Goal: Check status: Check status

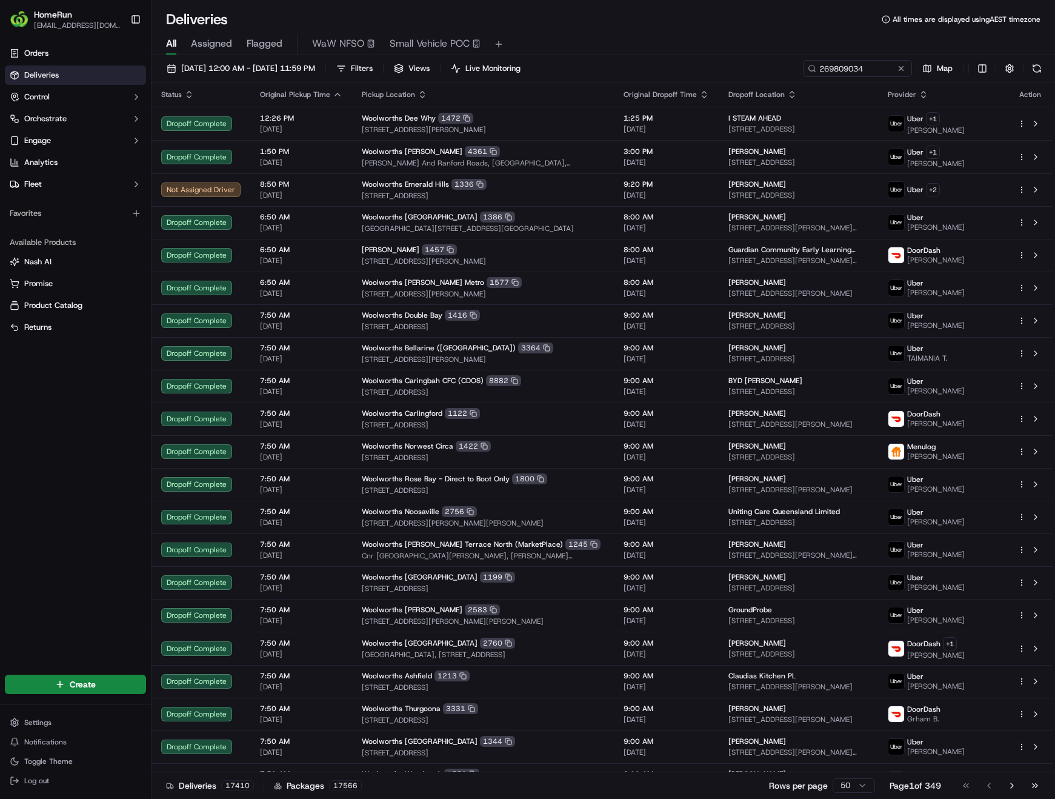
type input "269809034"
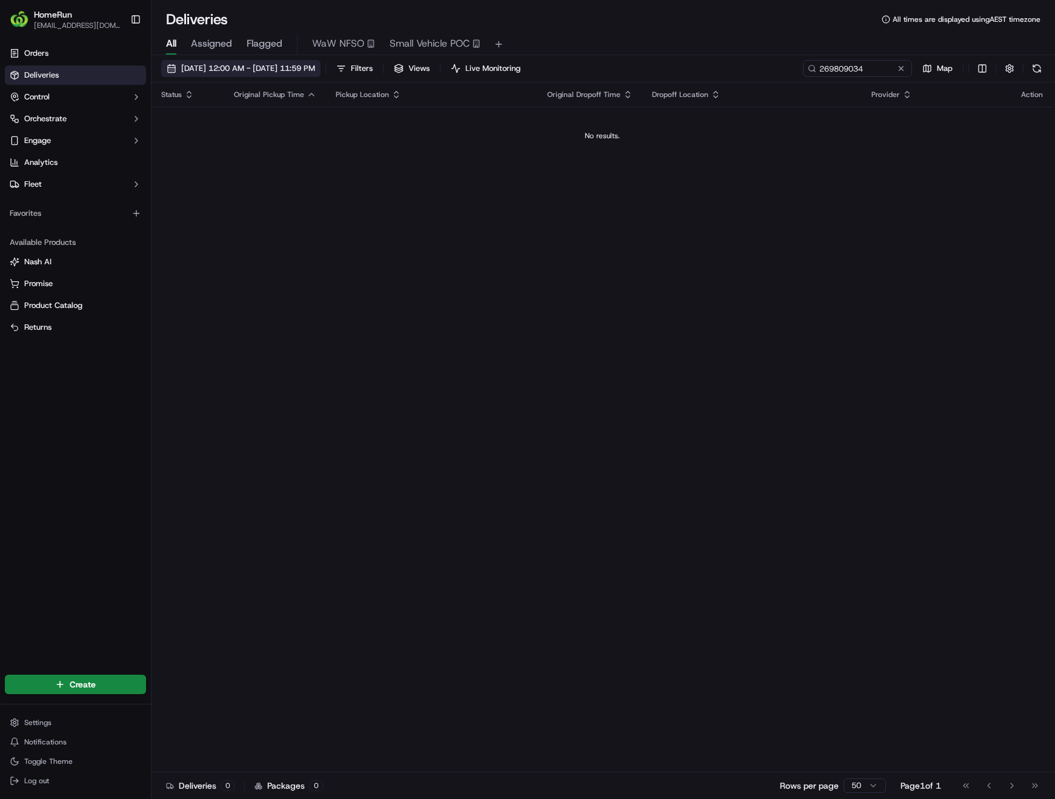
click at [237, 70] on span "[DATE] 12:00 AM - [DATE] 11:59 PM" at bounding box center [248, 68] width 134 height 11
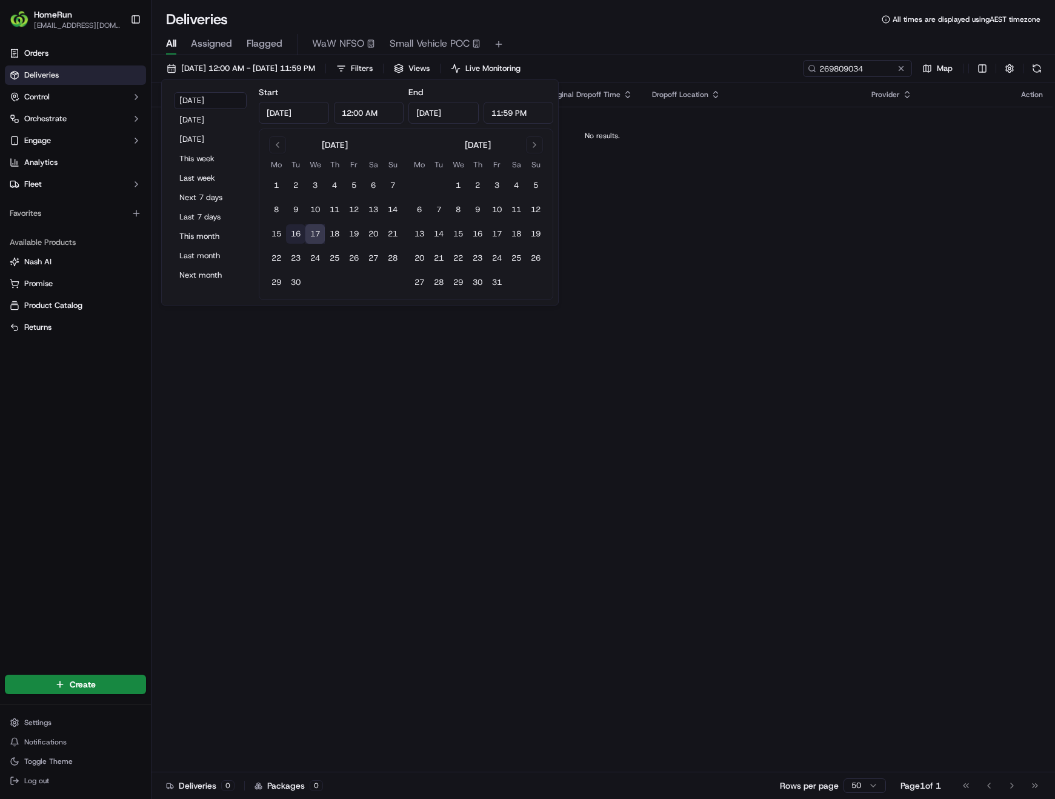
click at [294, 230] on button "16" at bounding box center [295, 233] width 19 height 19
type input "[DATE]"
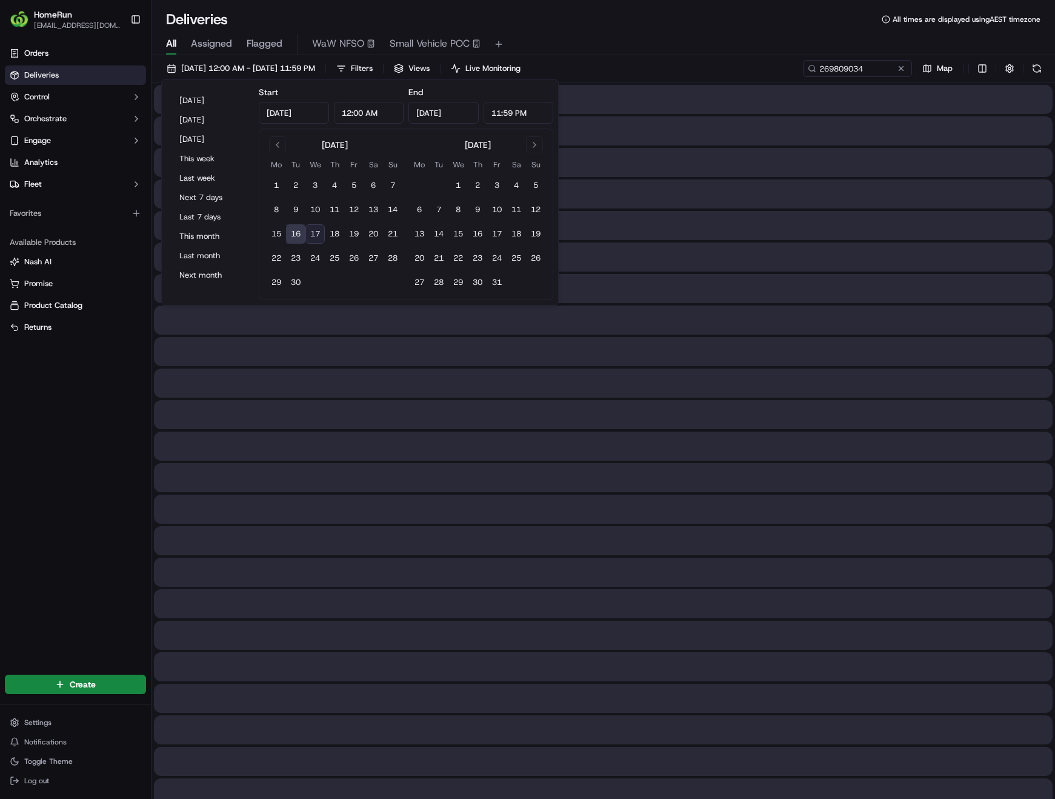
click at [316, 234] on button "17" at bounding box center [314, 233] width 19 height 19
type input "[DATE]"
